Goal: Information Seeking & Learning: Learn about a topic

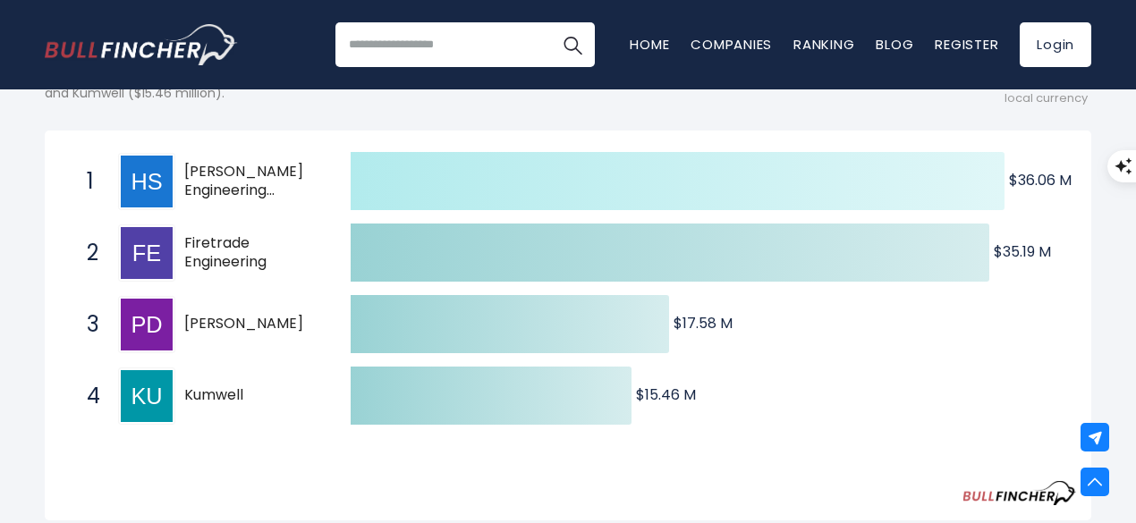
scroll to position [287, 0]
click at [701, 200] on icon at bounding box center [678, 180] width 654 height 58
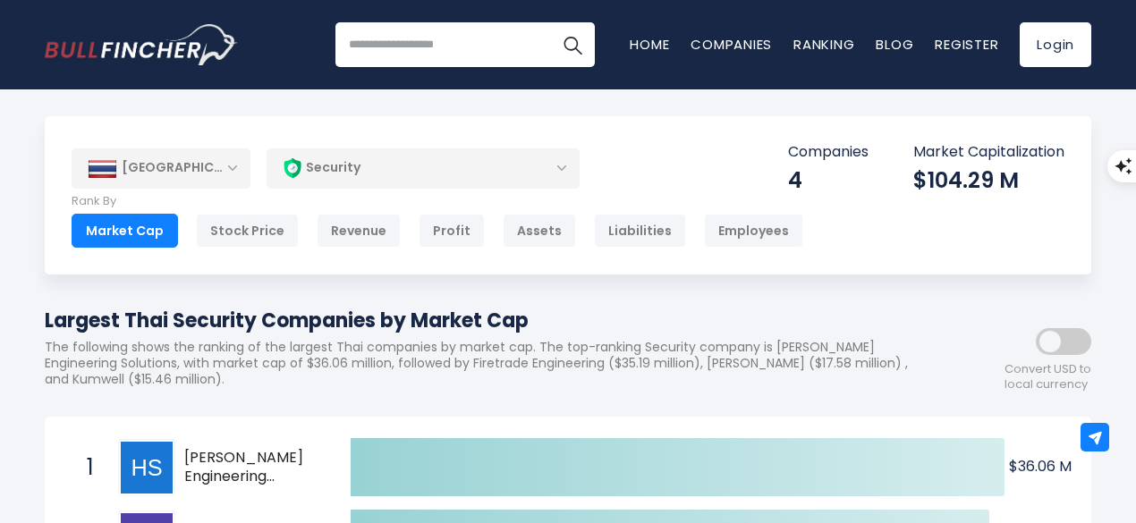
click at [239, 169] on div "[GEOGRAPHIC_DATA]" at bounding box center [161, 168] width 179 height 39
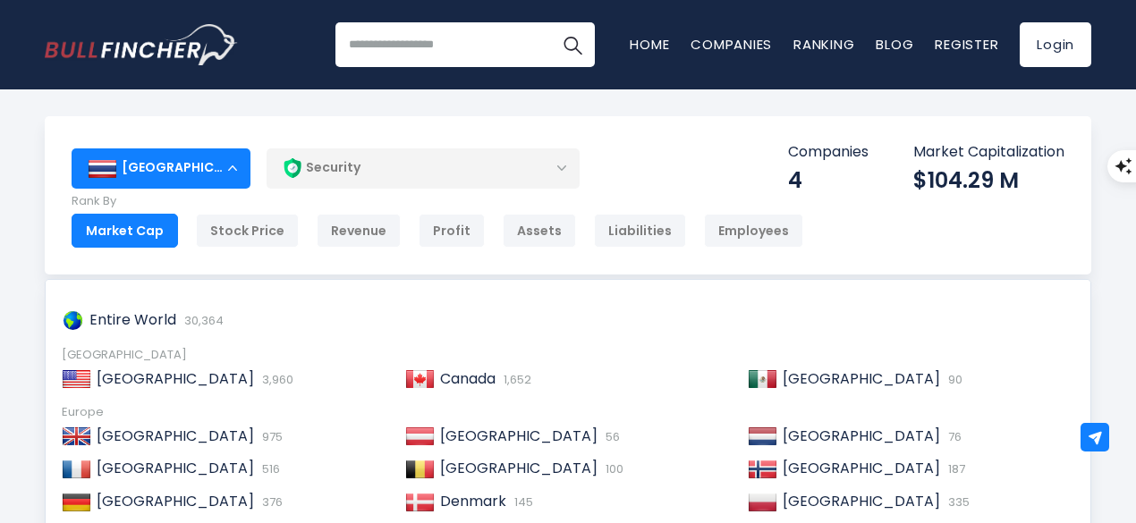
click at [234, 171] on div "[GEOGRAPHIC_DATA]" at bounding box center [161, 168] width 179 height 39
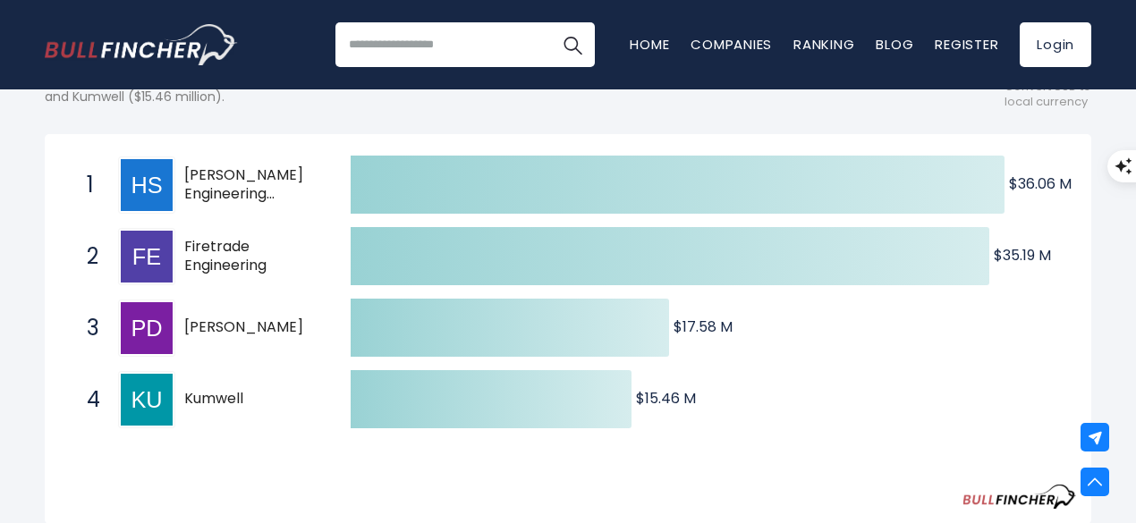
scroll to position [282, 0]
drag, startPoint x: 186, startPoint y: 180, endPoint x: 256, endPoint y: 383, distance: 214.8
click at [60, 150] on div "1 [PERSON_NAME] Engineering Solutions [PERSON_NAME].BK 2 Firetrade Engineering …" at bounding box center [60, 150] width 0 height 0
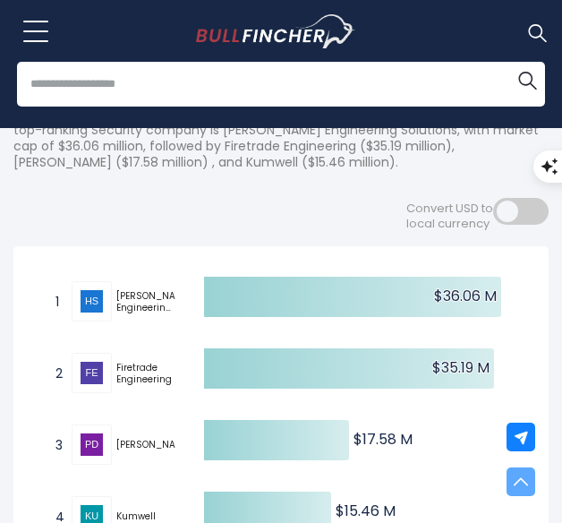
scroll to position [0, 0]
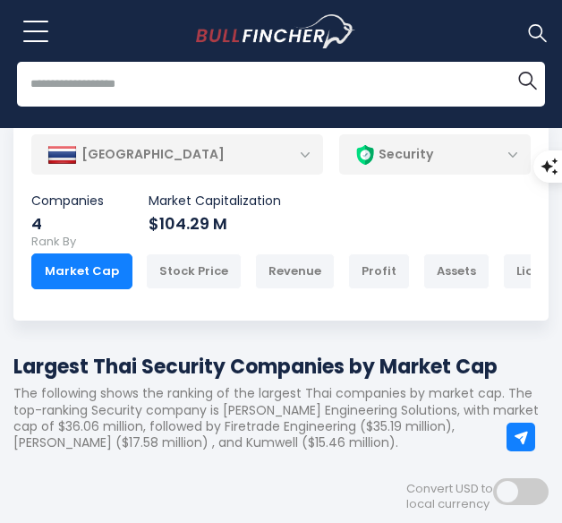
drag, startPoint x: 383, startPoint y: 157, endPoint x: 342, endPoint y: 152, distance: 41.4
click at [342, 152] on div "Security" at bounding box center [435, 154] width 192 height 41
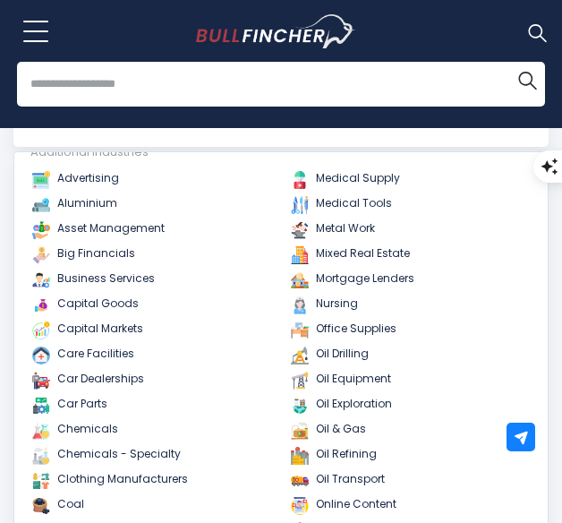
scroll to position [788, 0]
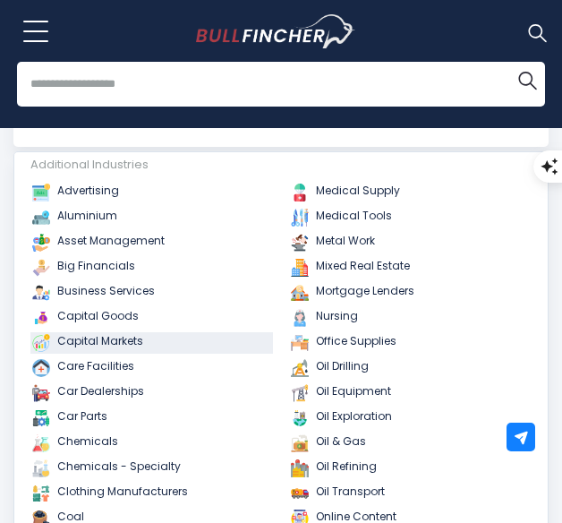
click at [163, 352] on link "Capital Markets" at bounding box center [151, 342] width 242 height 21
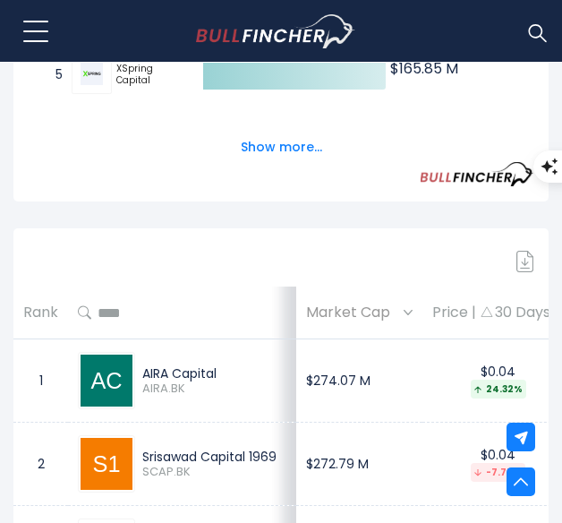
scroll to position [837, 0]
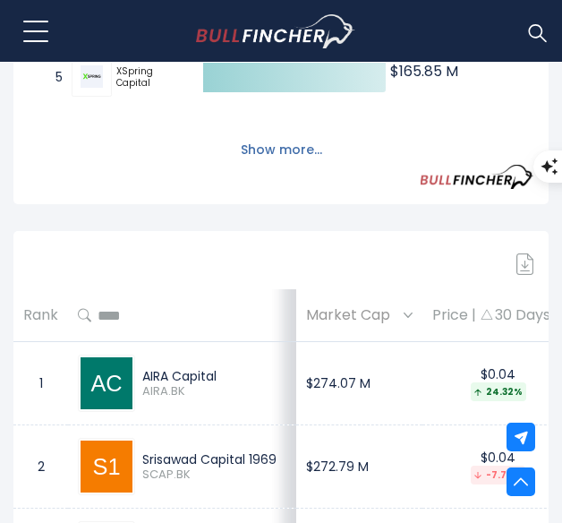
click at [283, 154] on button "Show more..." at bounding box center [281, 150] width 103 height 30
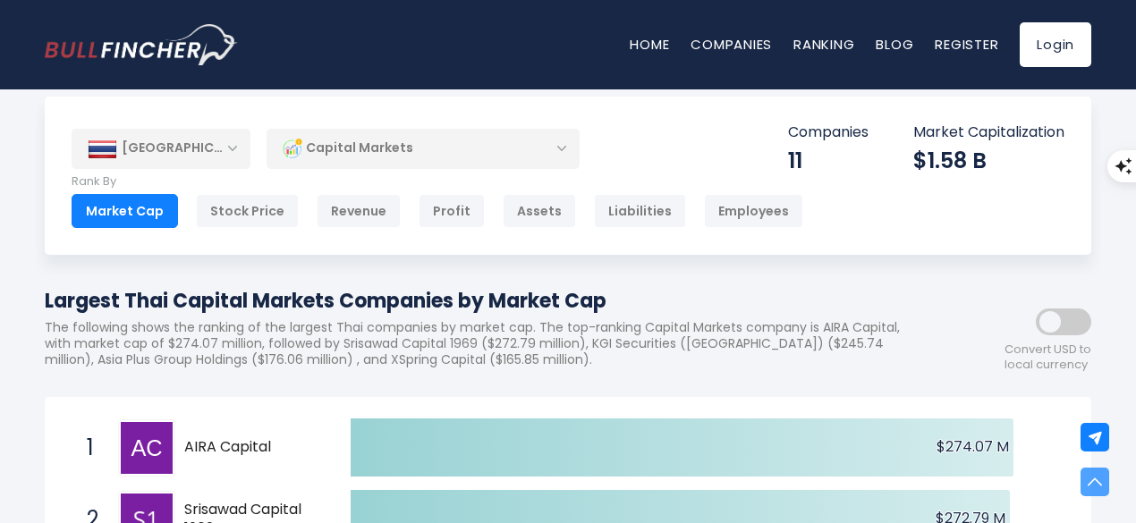
scroll to position [0, 0]
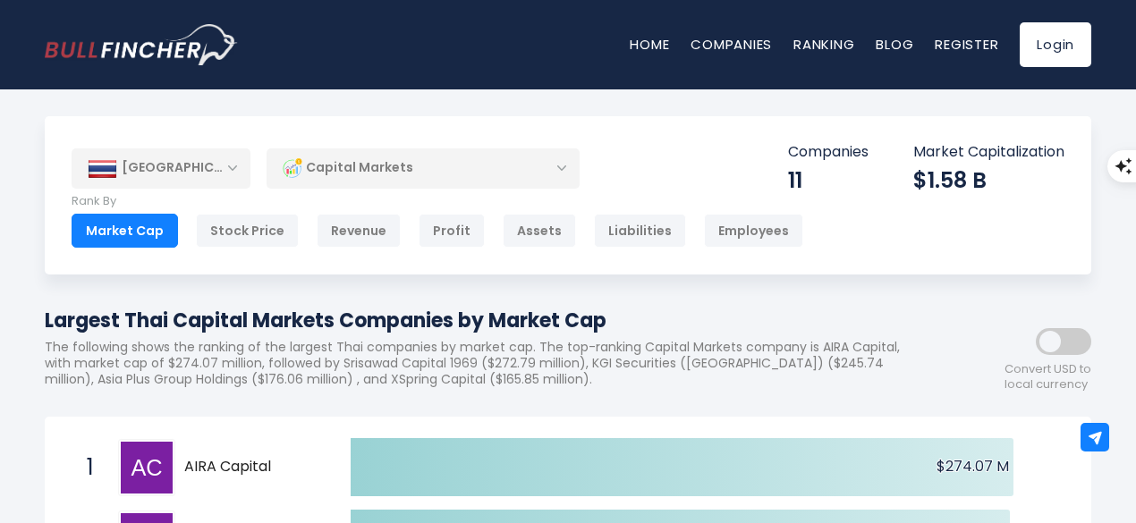
click at [512, 166] on div "Capital Markets" at bounding box center [423, 168] width 313 height 41
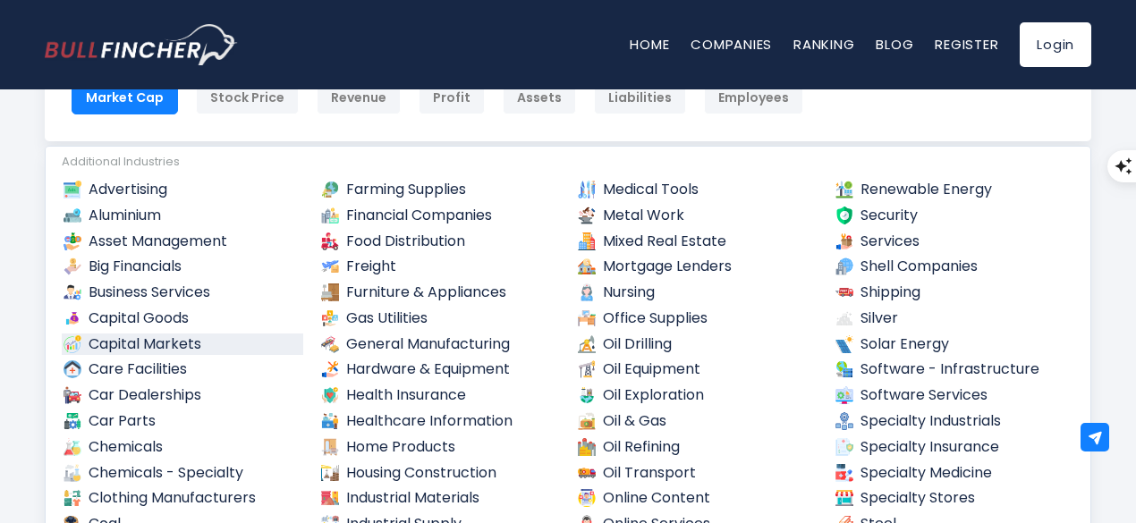
scroll to position [422, 0]
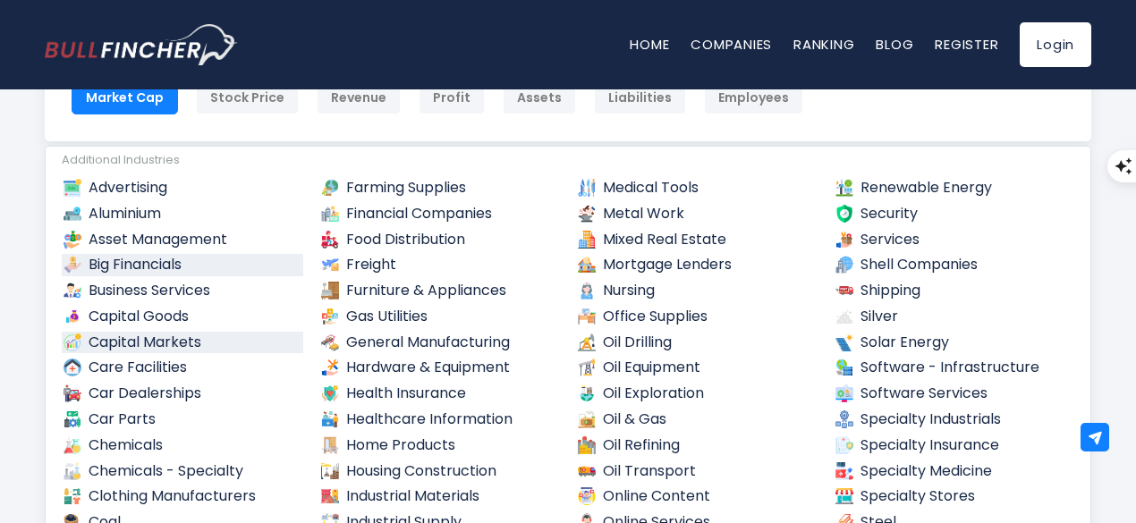
click at [187, 273] on link "Big Financials" at bounding box center [183, 265] width 242 height 22
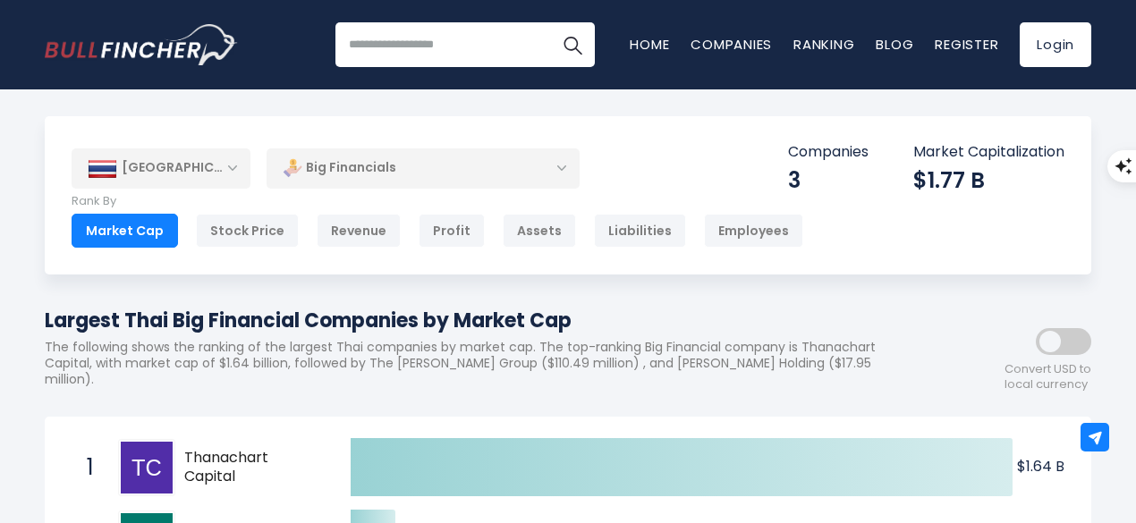
click at [466, 174] on div "Big Financials" at bounding box center [423, 168] width 313 height 41
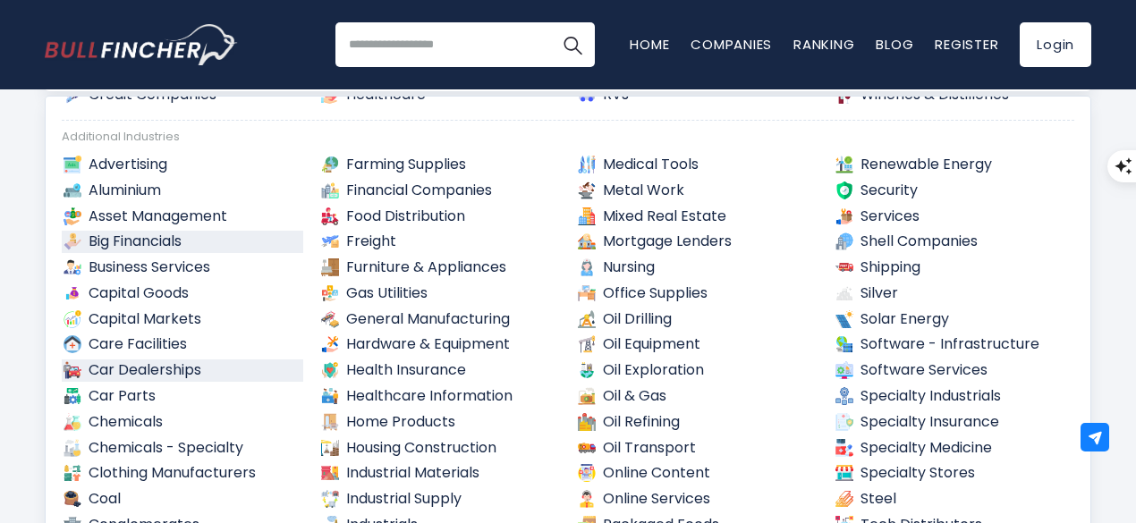
scroll to position [394, 0]
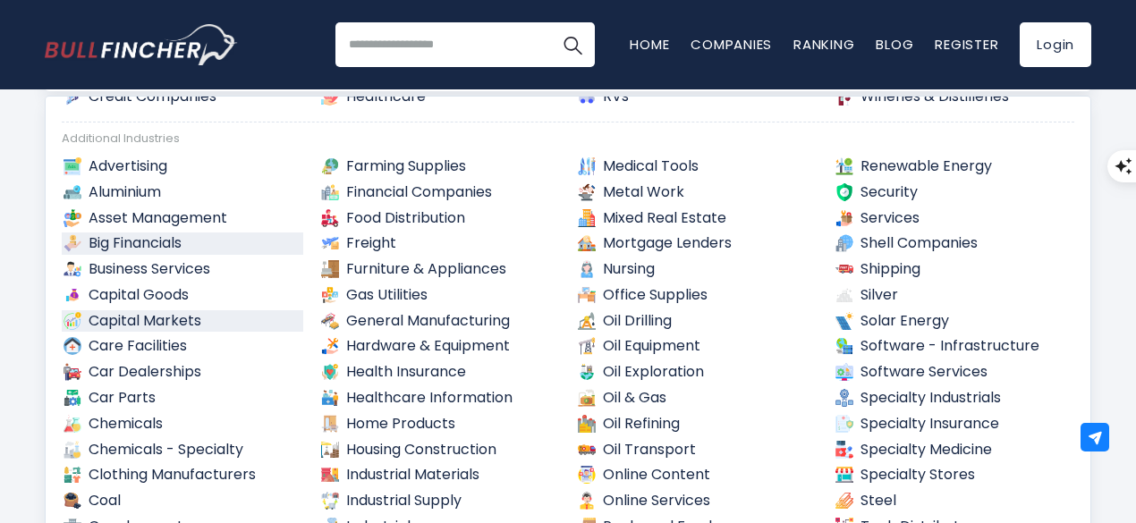
click at [258, 325] on link "Capital Markets" at bounding box center [183, 321] width 242 height 22
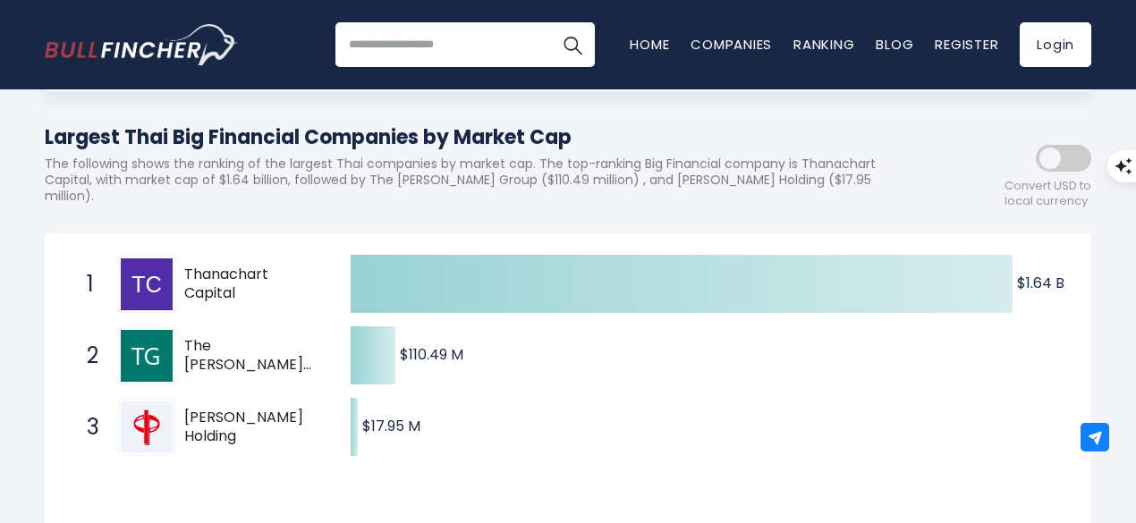
scroll to position [0, 0]
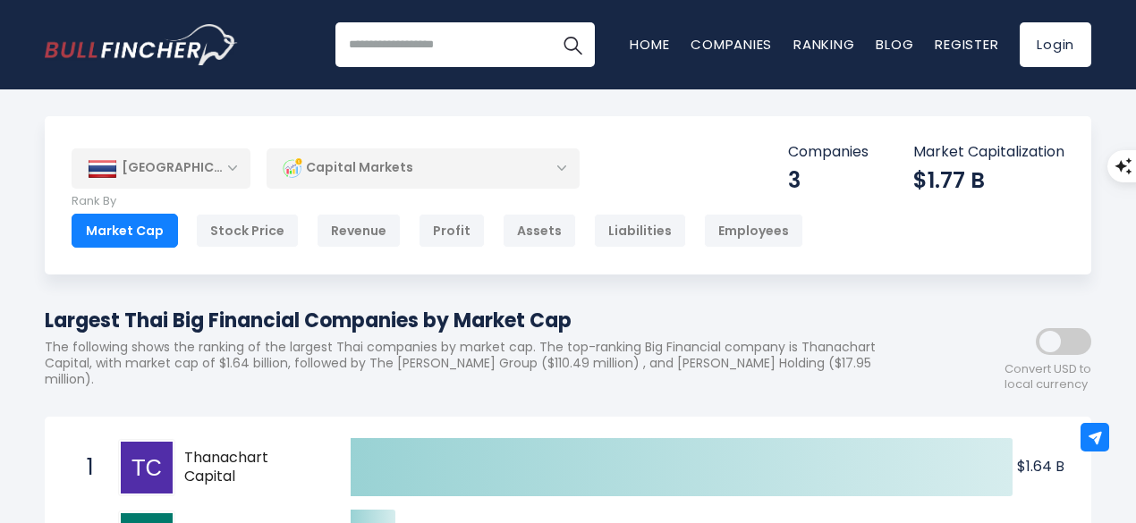
click at [223, 164] on div "[GEOGRAPHIC_DATA]" at bounding box center [161, 168] width 179 height 39
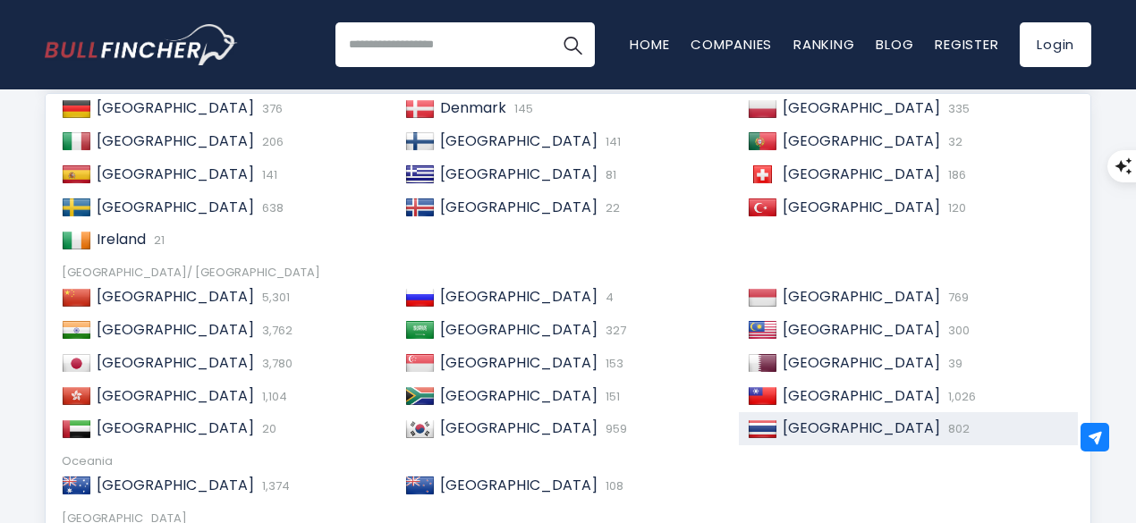
scroll to position [273, 0]
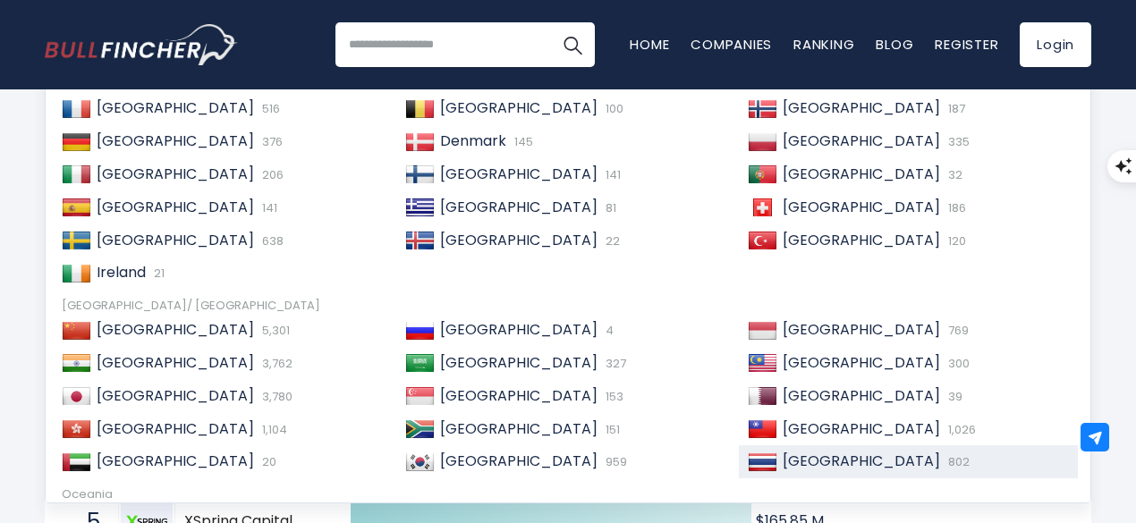
scroll to position [124, 0]
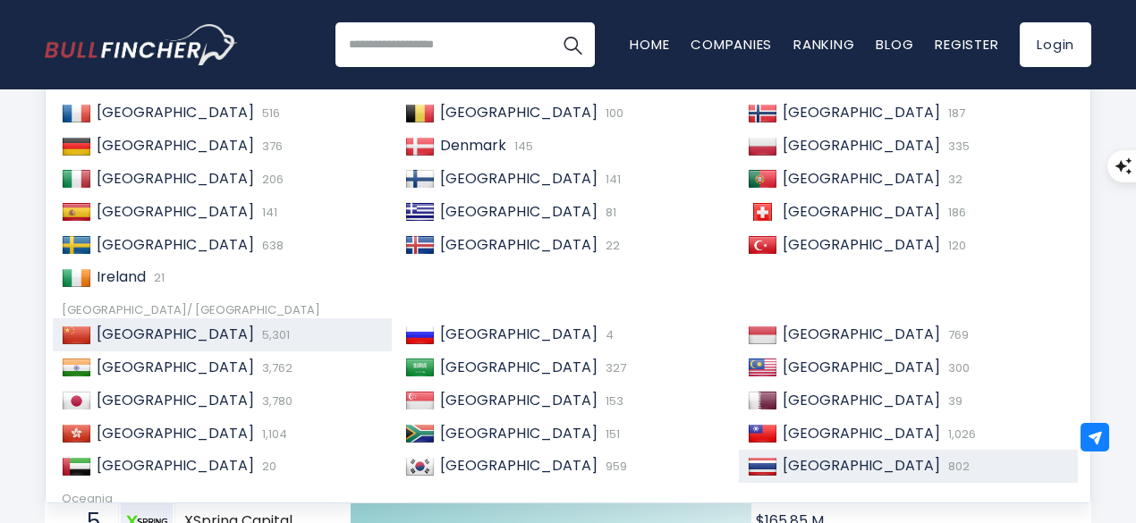
click at [182, 328] on div "China 5,301" at bounding box center [237, 335] width 292 height 19
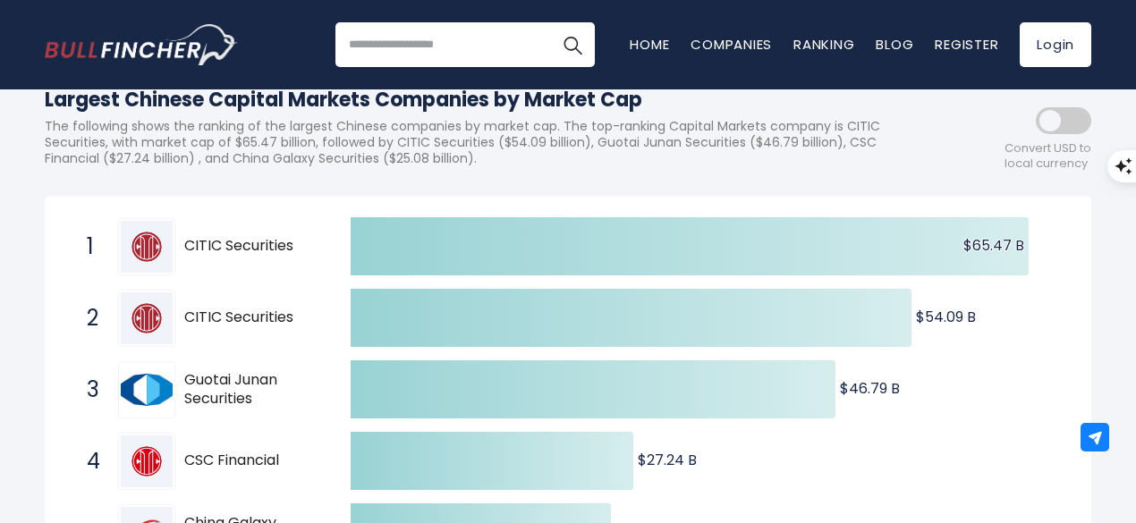
scroll to position [206, 0]
